Goal: Find specific page/section: Find specific page/section

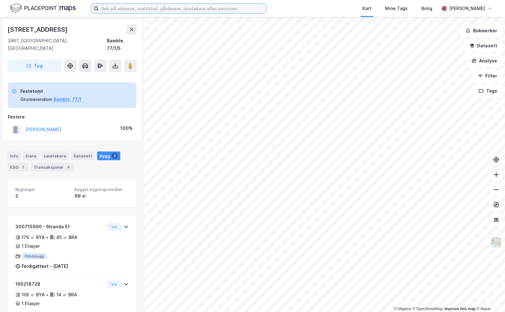
click at [109, 9] on input at bounding box center [182, 8] width 167 height 9
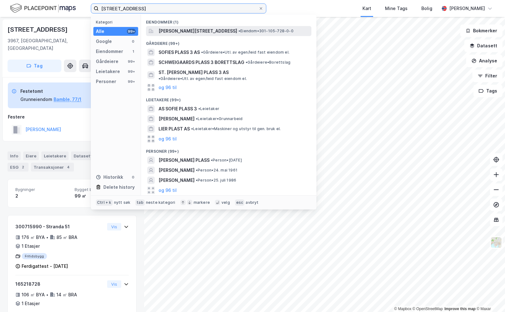
type input "[STREET_ADDRESS]"
click at [170, 32] on span "[PERSON_NAME][STREET_ADDRESS]" at bounding box center [197, 31] width 79 height 8
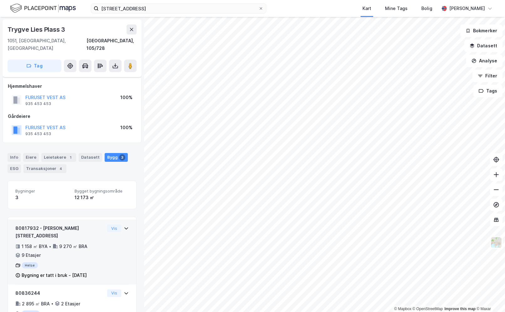
scroll to position [64, 0]
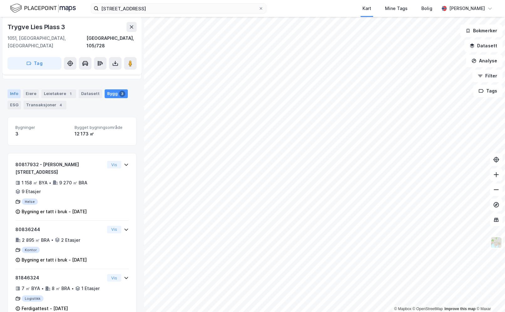
click at [12, 89] on div "Info" at bounding box center [14, 93] width 13 height 9
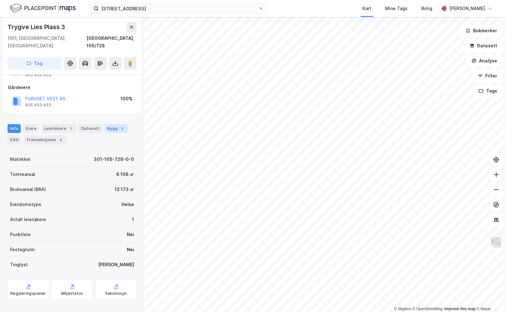
click at [108, 124] on div "Bygg 3" at bounding box center [116, 128] width 23 height 9
